Goal: Task Accomplishment & Management: Use online tool/utility

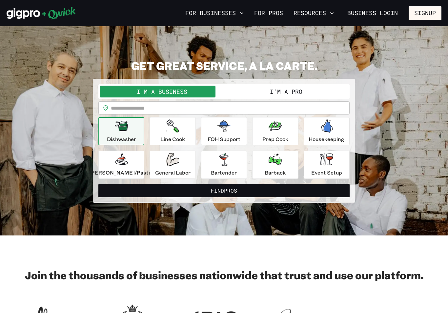
click at [179, 163] on icon "button" at bounding box center [172, 159] width 13 height 13
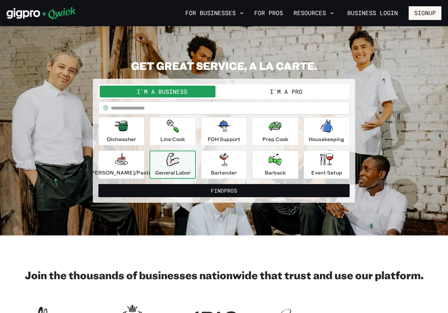
click at [328, 122] on div "Housekeeping" at bounding box center [327, 131] width 36 height 24
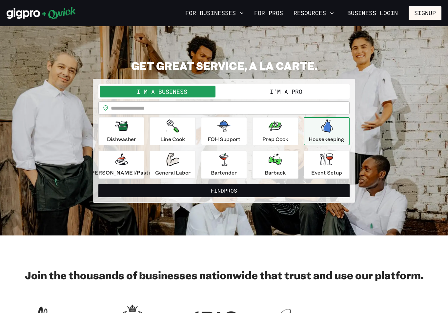
click at [177, 162] on icon "button" at bounding box center [172, 159] width 13 height 13
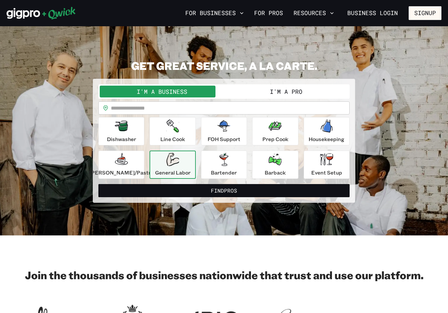
click at [297, 89] on button "I'm a Pro" at bounding box center [286, 92] width 124 height 12
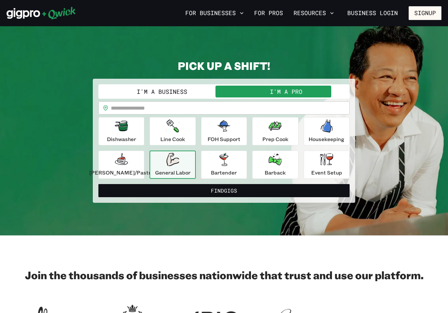
click at [235, 191] on button "Find Gigs" at bounding box center [223, 190] width 251 height 13
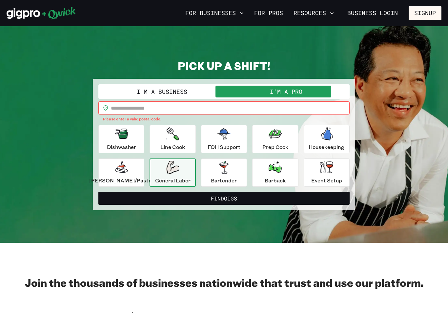
click at [288, 106] on input "text" at bounding box center [230, 107] width 239 height 13
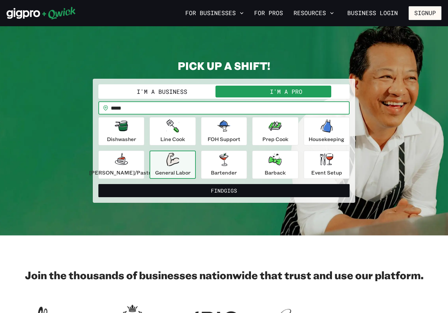
type input "*****"
click at [224, 190] on button "Find Gigs" at bounding box center [223, 190] width 251 height 13
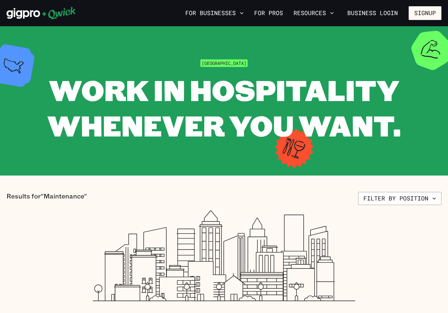
click at [432, 196] on icon "button" at bounding box center [434, 198] width 7 height 7
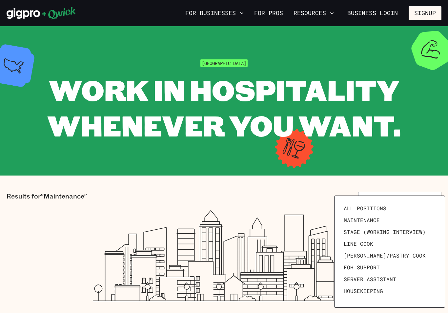
click at [375, 293] on span "Housekeeping" at bounding box center [363, 291] width 39 height 7
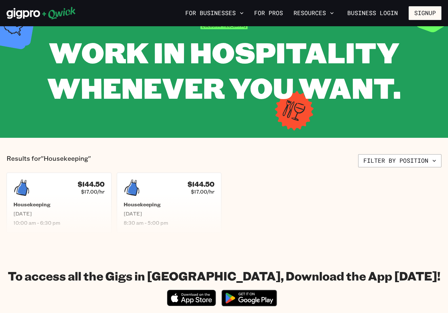
scroll to position [37, 0]
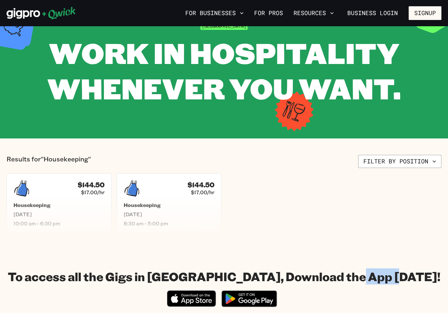
click at [412, 194] on ul "$144.50 $17.00/hr Housekeeping [DATE] 10:00 am - 6:30 pm $144.50 $17.00/hr Hous…" at bounding box center [224, 203] width 435 height 60
click at [423, 162] on button "Filter by position" at bounding box center [399, 161] width 83 height 13
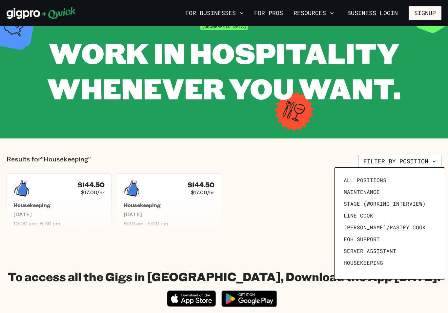
click at [388, 249] on span "Server Assistant" at bounding box center [370, 251] width 53 height 7
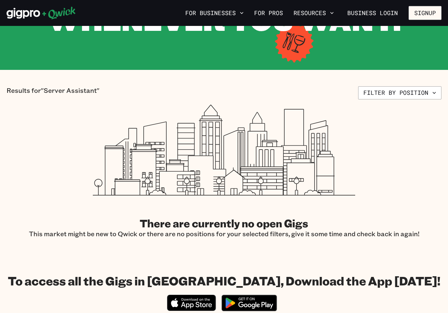
scroll to position [106, 0]
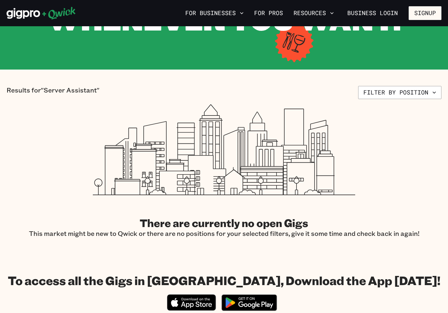
click at [431, 90] on button "Filter by position" at bounding box center [399, 92] width 83 height 13
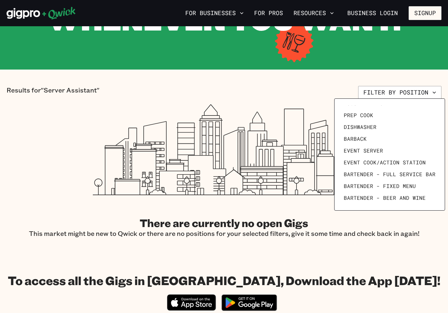
scroll to position [91, 0]
click at [376, 147] on span "Event Server" at bounding box center [363, 150] width 39 height 7
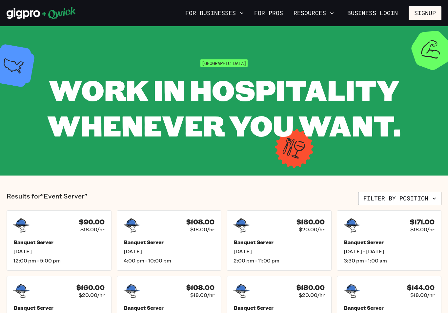
click at [310, 14] on button "Resources" at bounding box center [314, 13] width 46 height 11
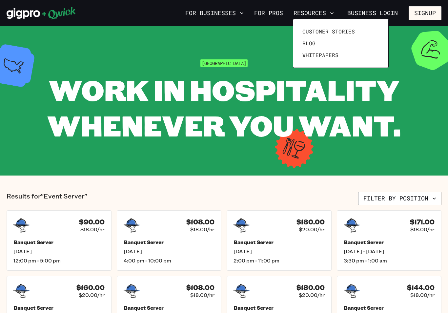
click at [416, 193] on div at bounding box center [224, 156] width 448 height 313
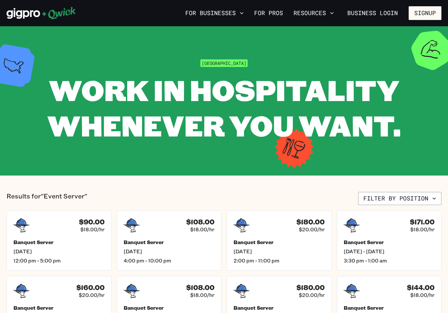
click at [280, 11] on link "For Pros" at bounding box center [269, 13] width 34 height 11
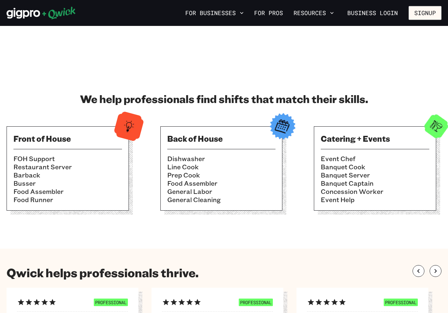
scroll to position [167, 0]
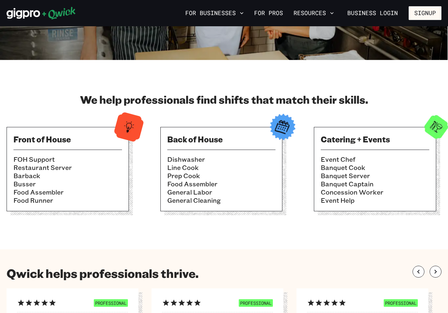
click at [66, 169] on li "Restaurant Server" at bounding box center [67, 167] width 109 height 8
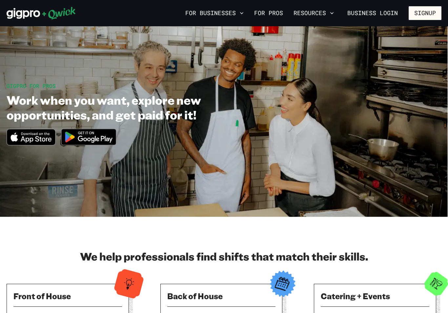
scroll to position [0, 0]
